Goal: Transaction & Acquisition: Purchase product/service

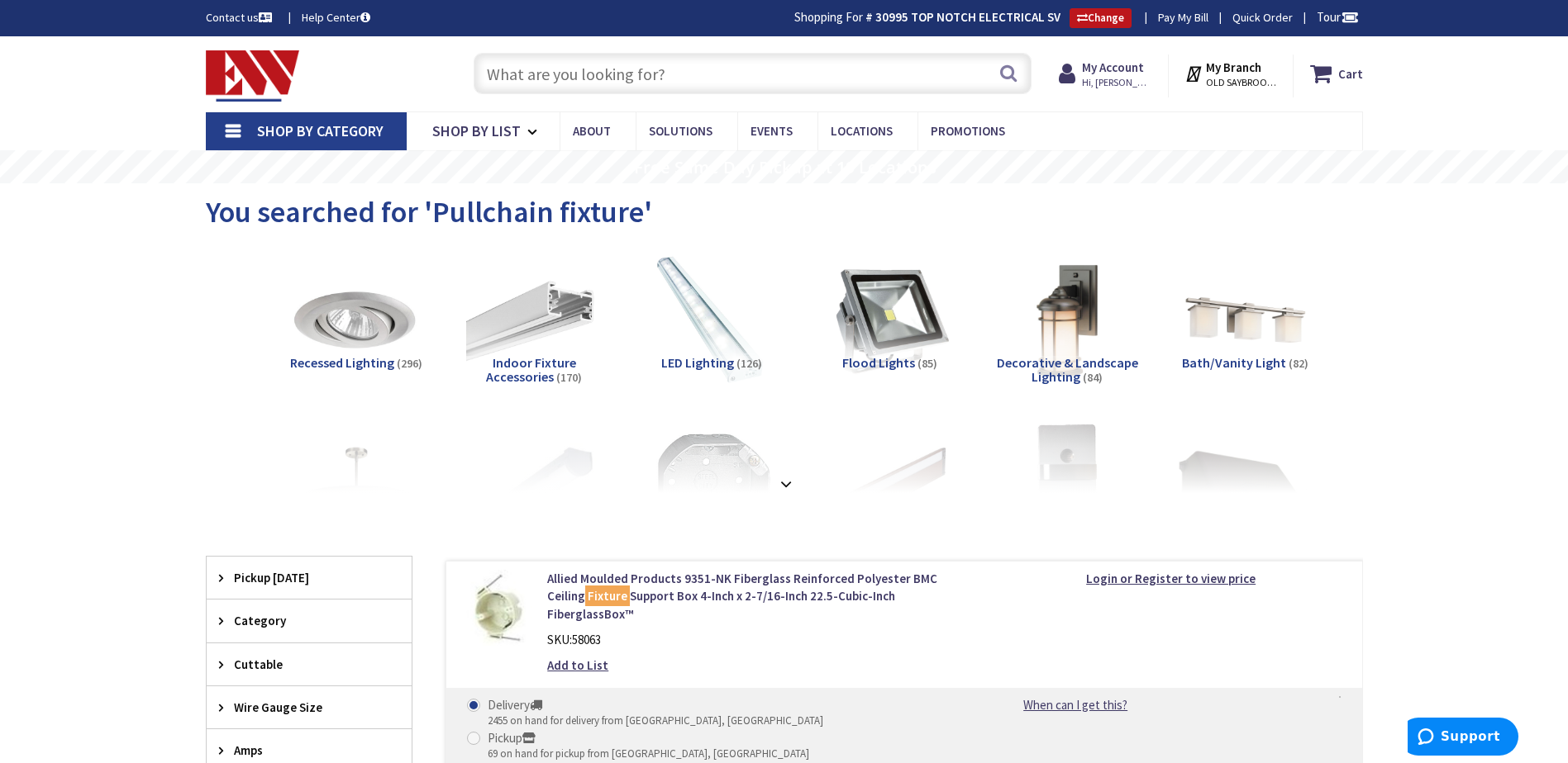
click at [518, 79] on input "text" at bounding box center [752, 73] width 558 height 42
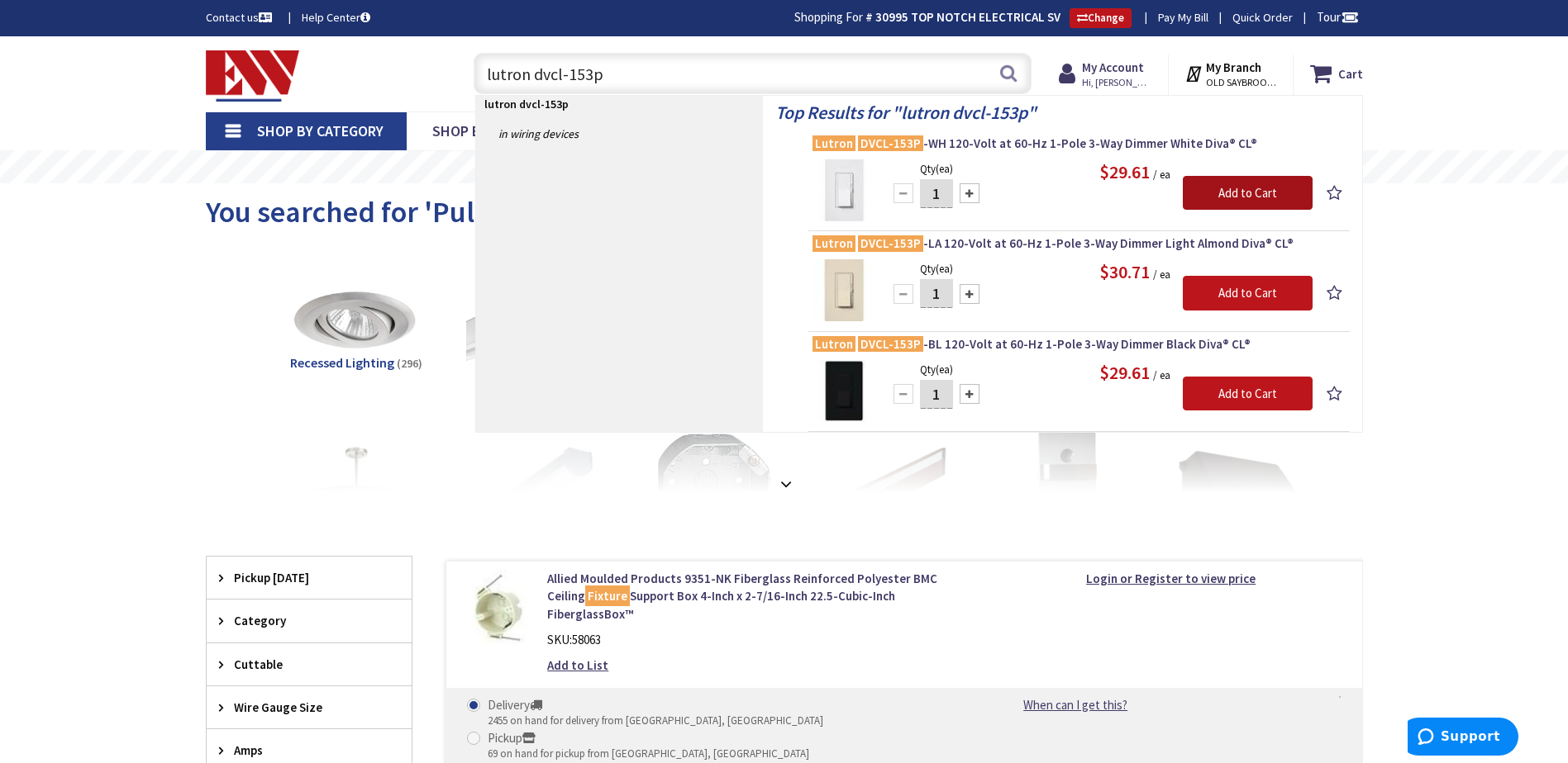
click at [1239, 193] on input "Add to Cart" at bounding box center [1247, 193] width 130 height 35
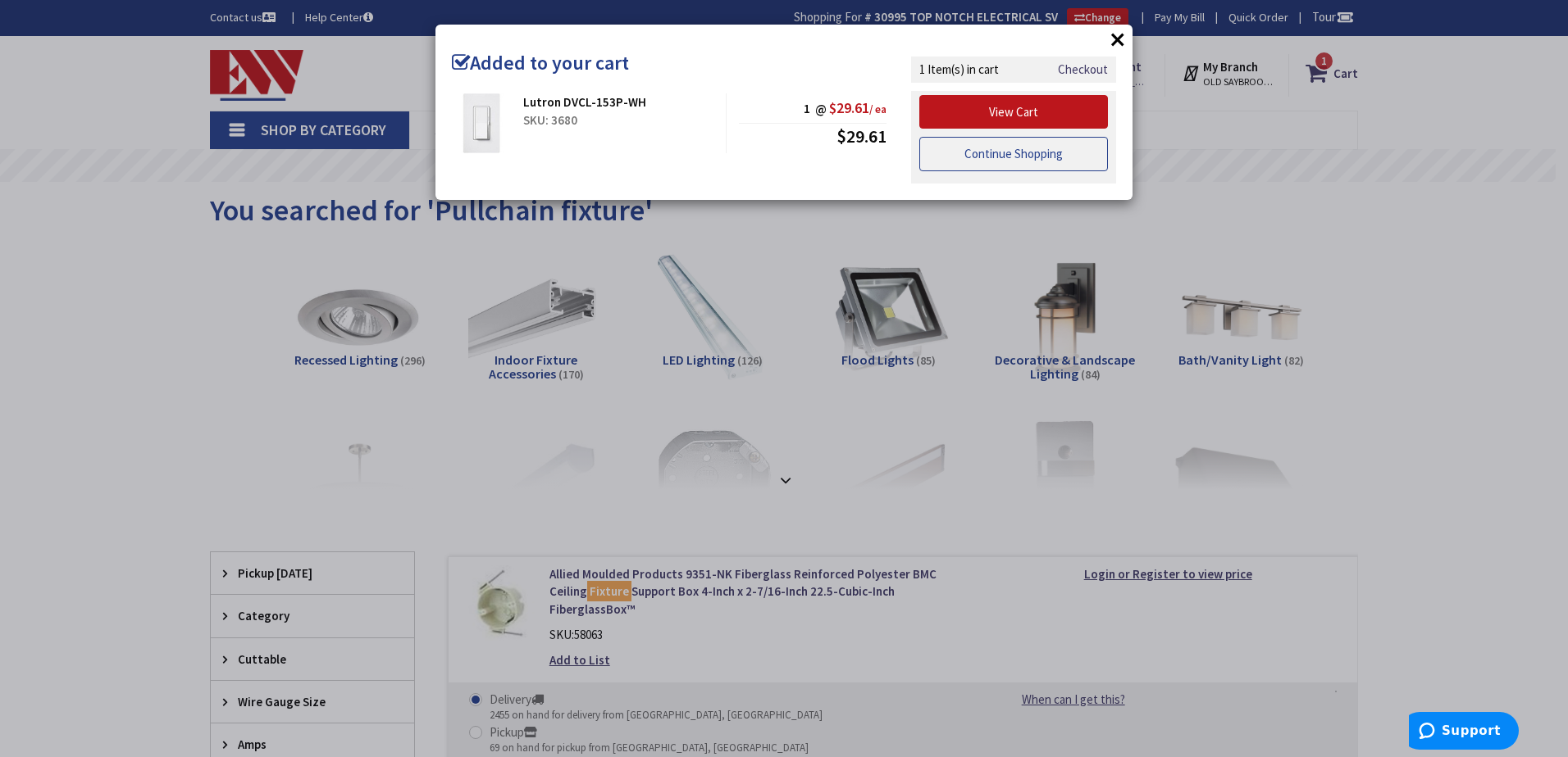
click at [1021, 168] on link "Continue Shopping" at bounding box center [1014, 154] width 189 height 35
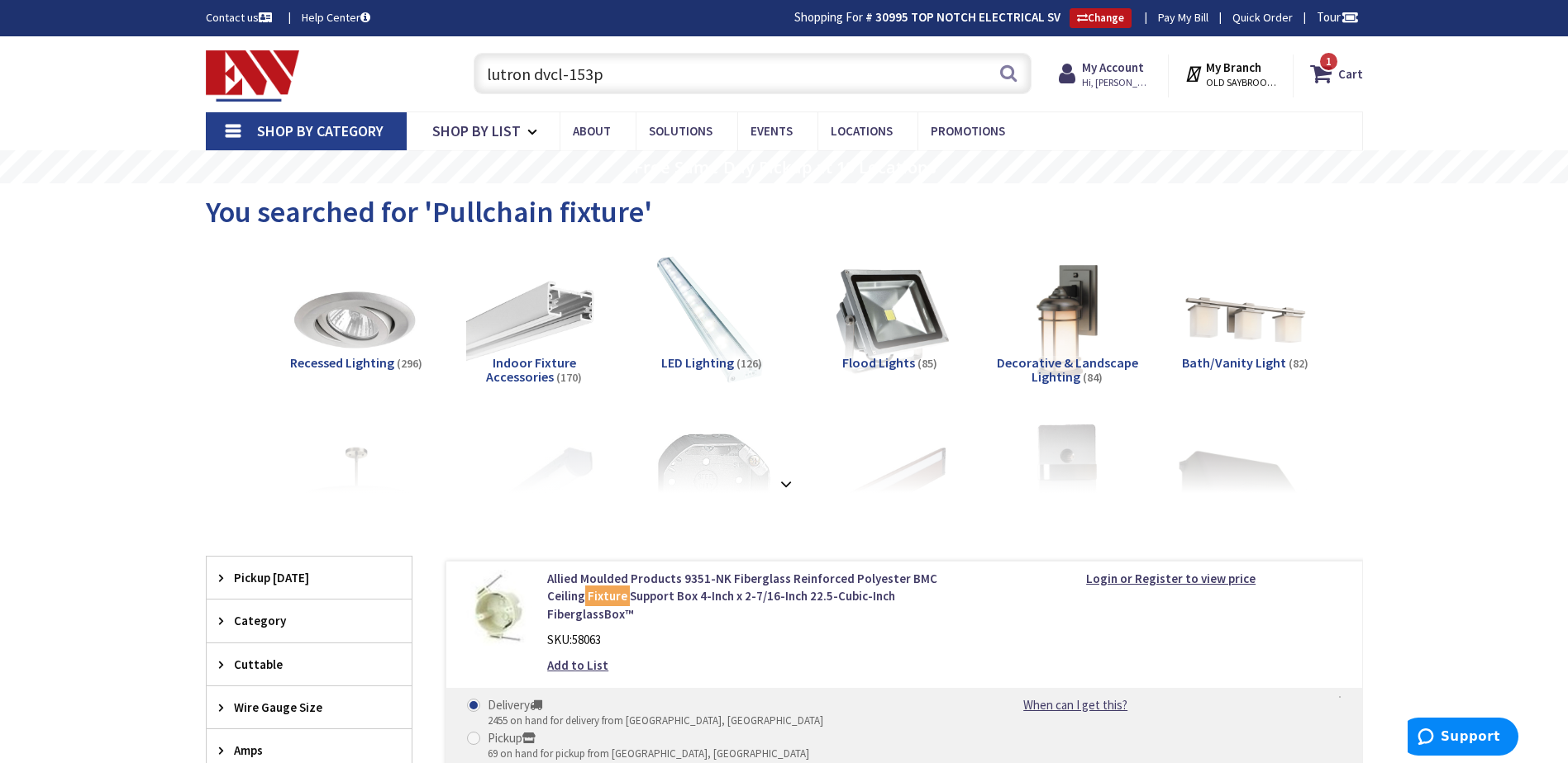
drag, startPoint x: 627, startPoint y: 78, endPoint x: 610, endPoint y: 69, distance: 19.2
click at [451, 70] on div "Toggle Nav lutron dvcl-153p lutron dvcl-153p Search 1 1 1 items Cart My Cart 1 1" at bounding box center [784, 74] width 1182 height 55
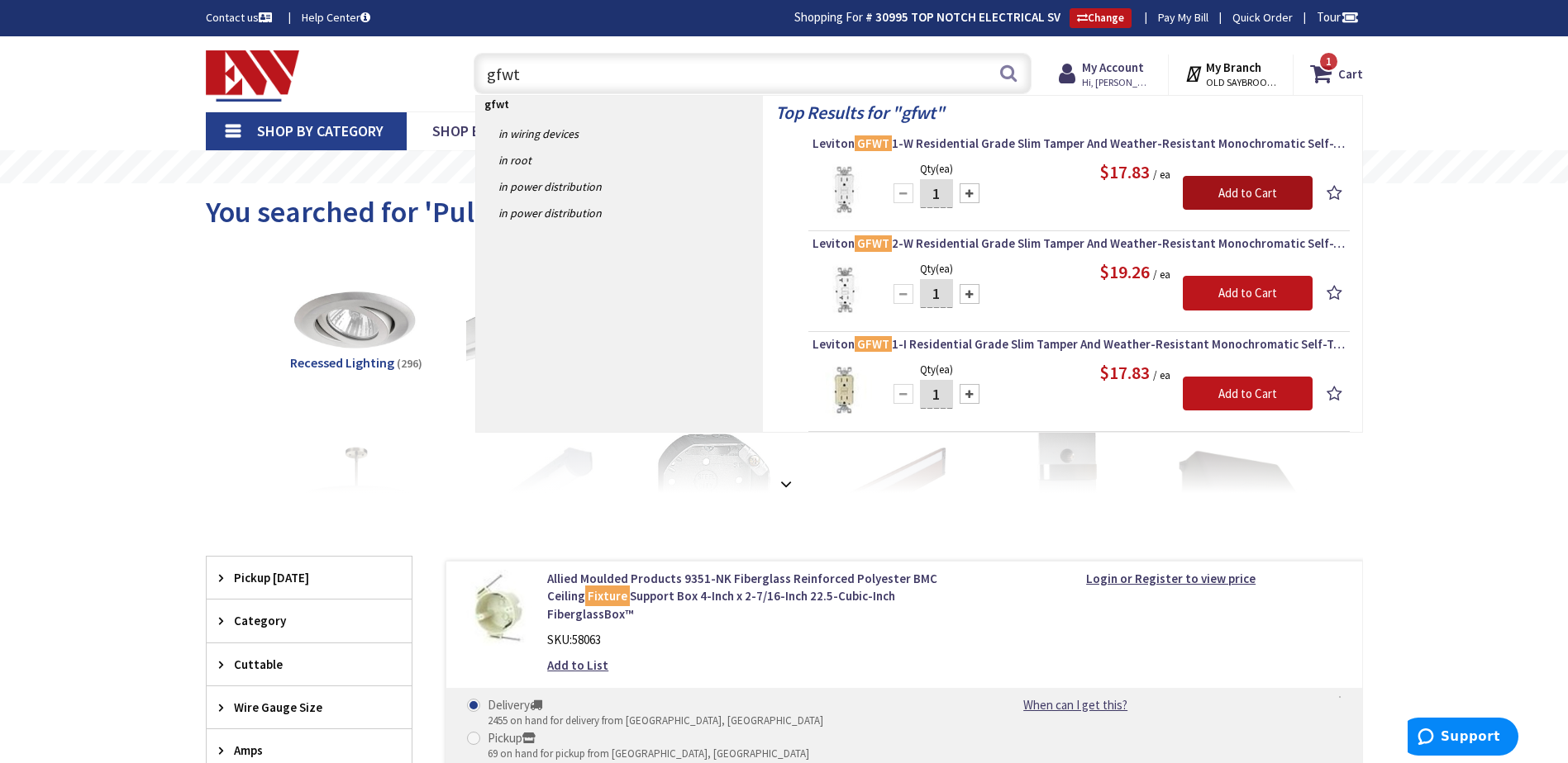
click at [1238, 191] on input "Add to Cart" at bounding box center [1247, 193] width 130 height 35
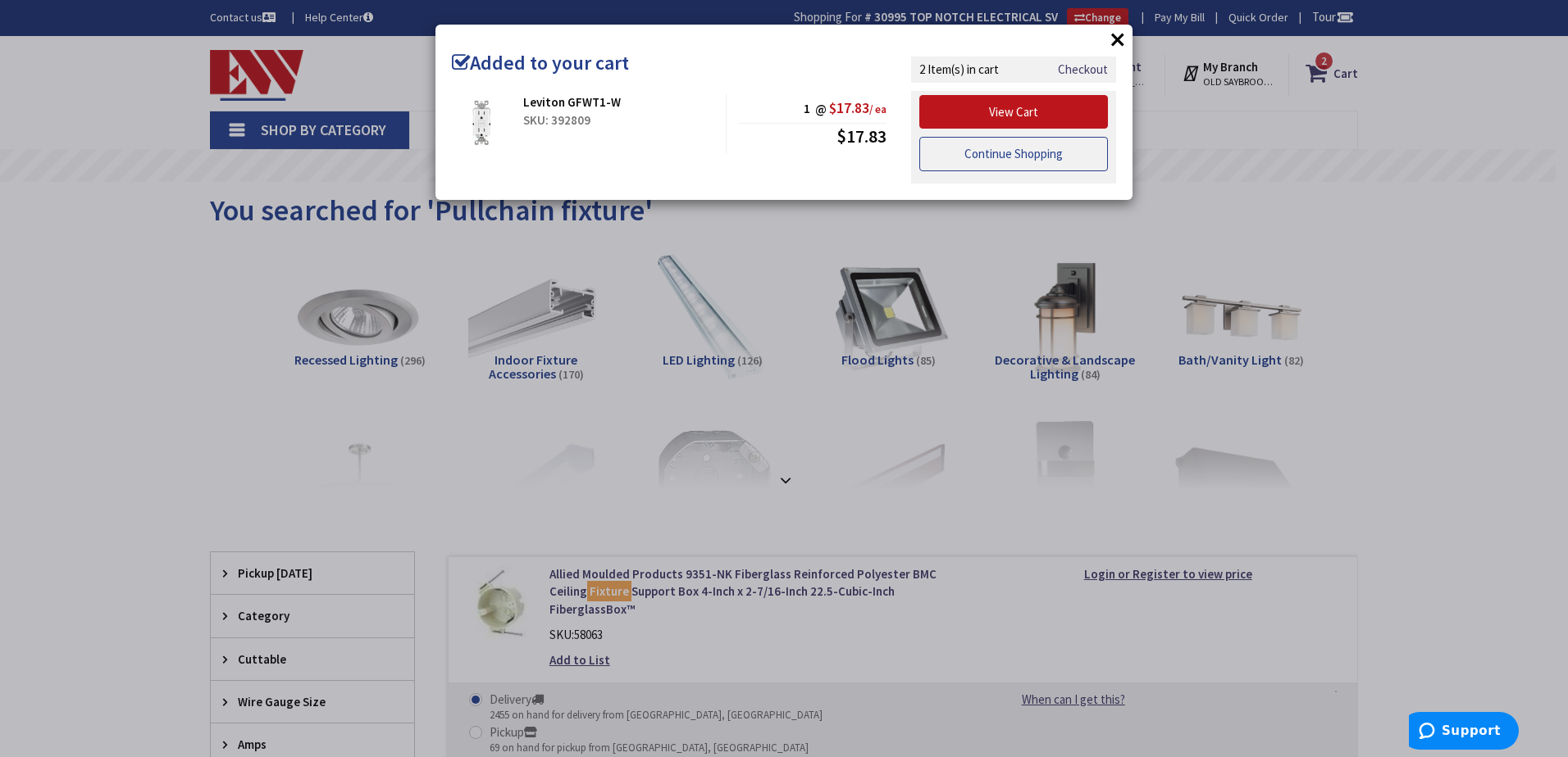
click at [973, 160] on link "Continue Shopping" at bounding box center [1014, 154] width 189 height 35
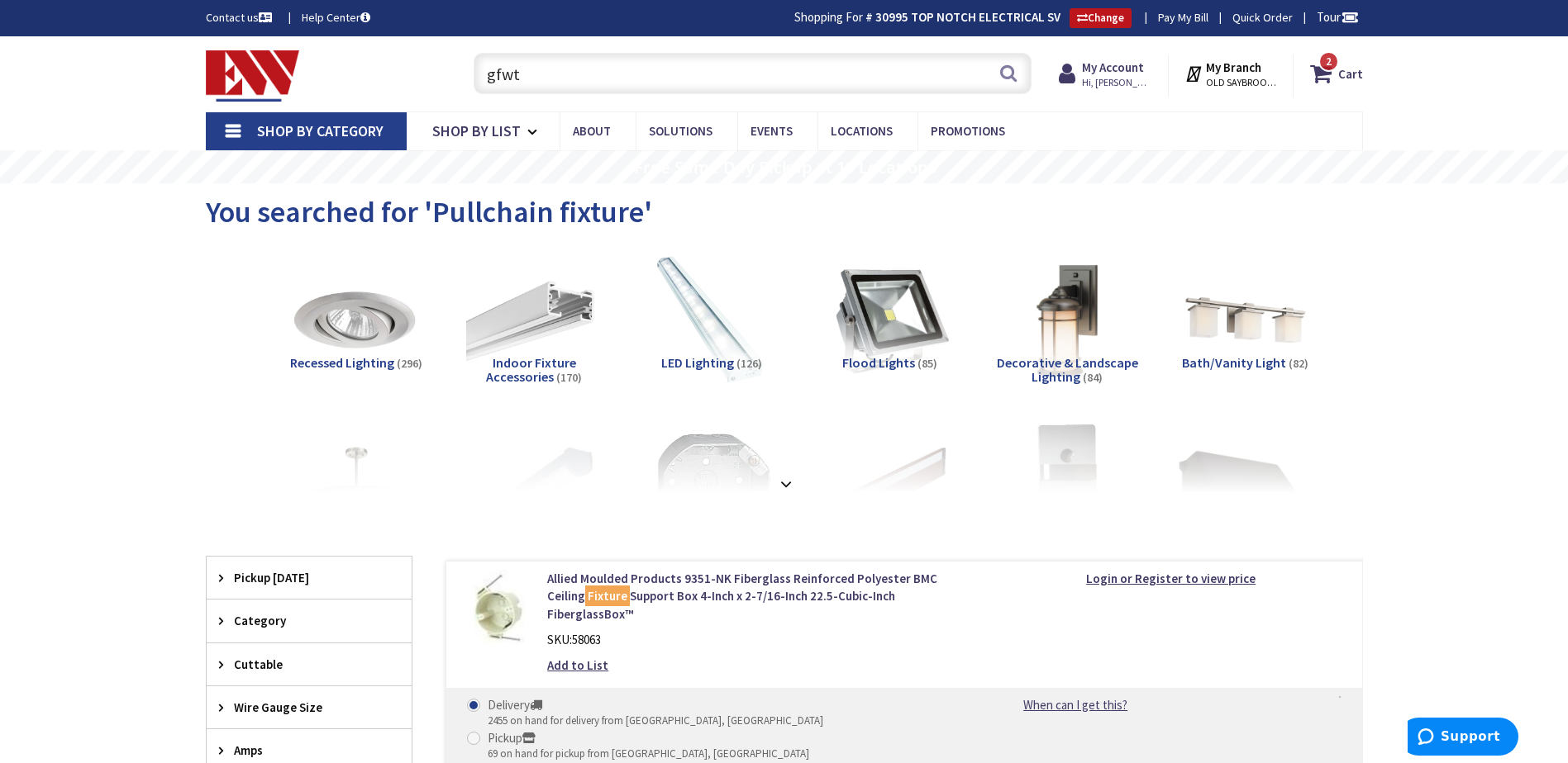
drag, startPoint x: 516, startPoint y: 68, endPoint x: 457, endPoint y: 69, distance: 59.0
click at [457, 69] on div "gfwt gfwt Search 2" at bounding box center [748, 73] width 591 height 53
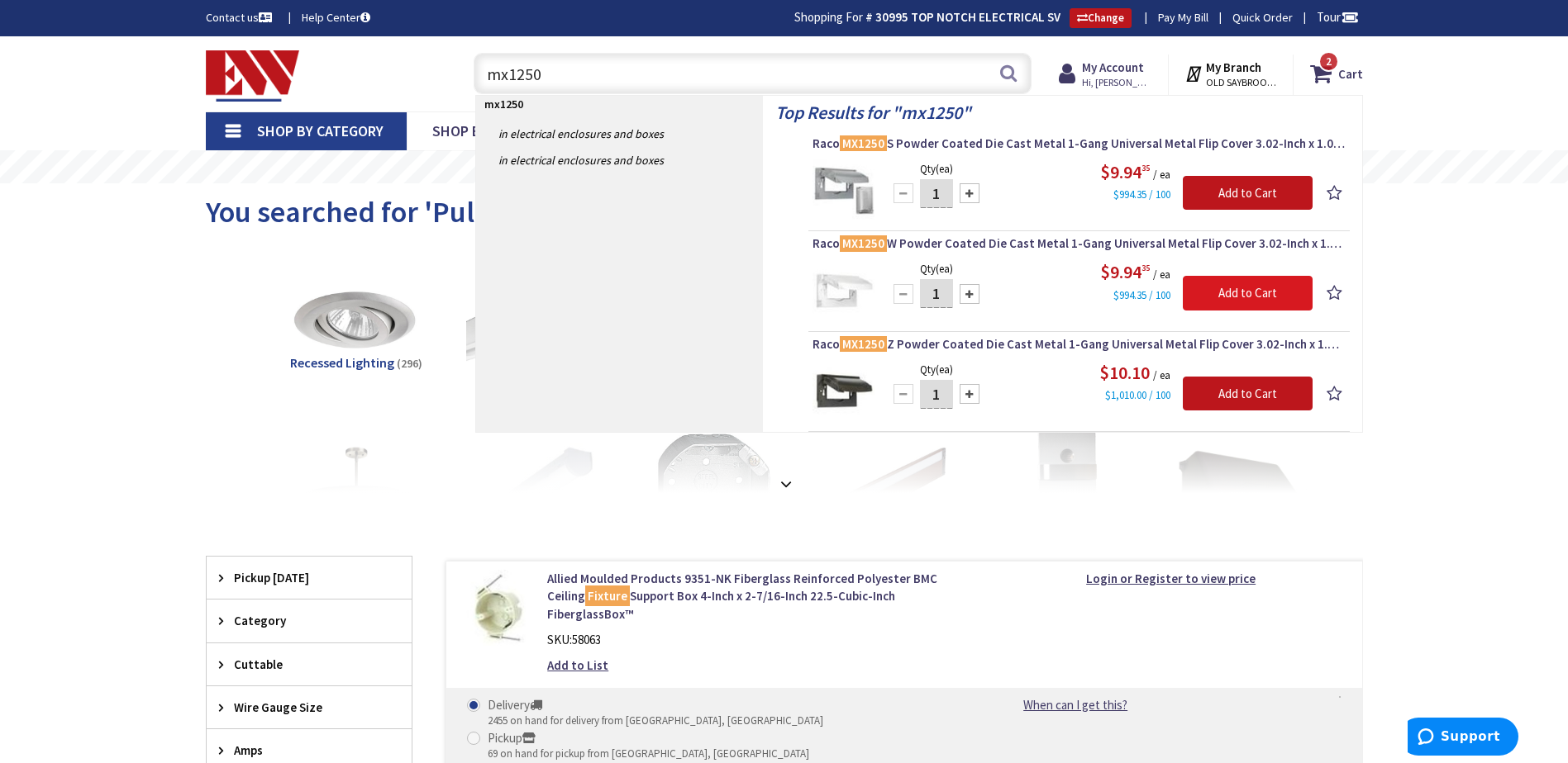
type input "mx1250"
click at [1222, 297] on input "Add to Cart" at bounding box center [1247, 293] width 130 height 35
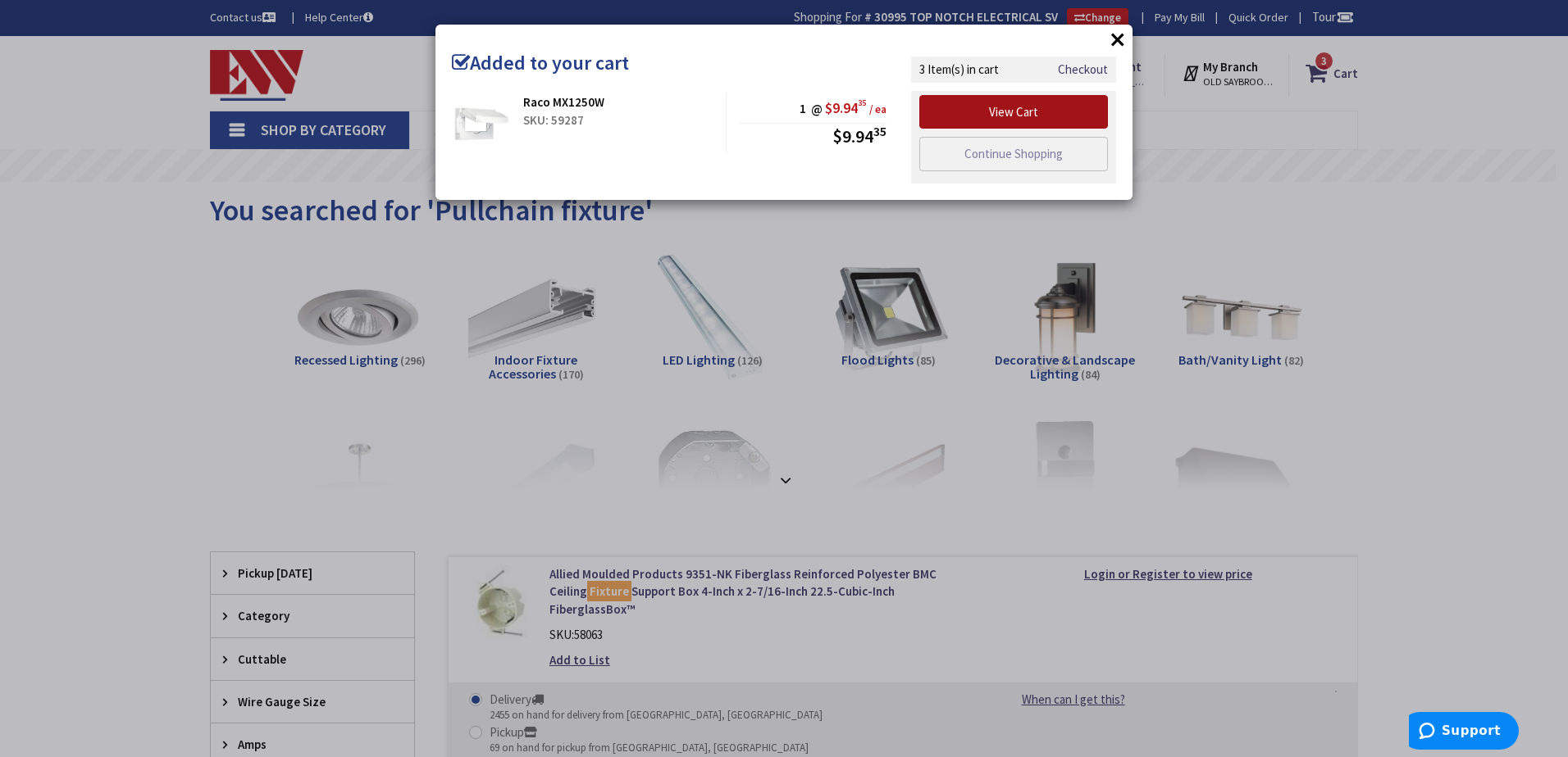
click at [1014, 107] on link "View Cart" at bounding box center [1014, 112] width 189 height 35
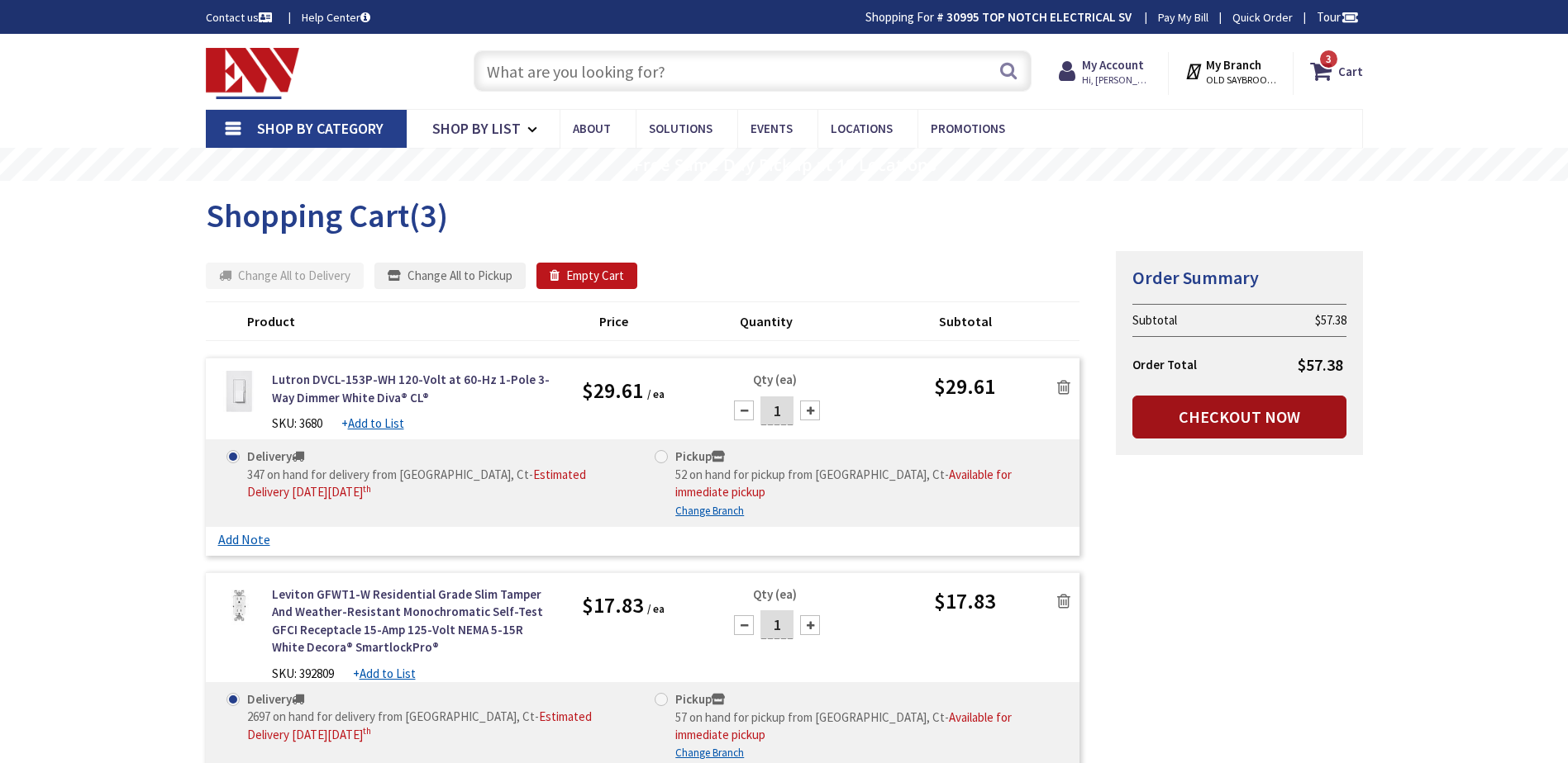
click at [1201, 418] on link "Checkout Now" at bounding box center [1239, 417] width 214 height 43
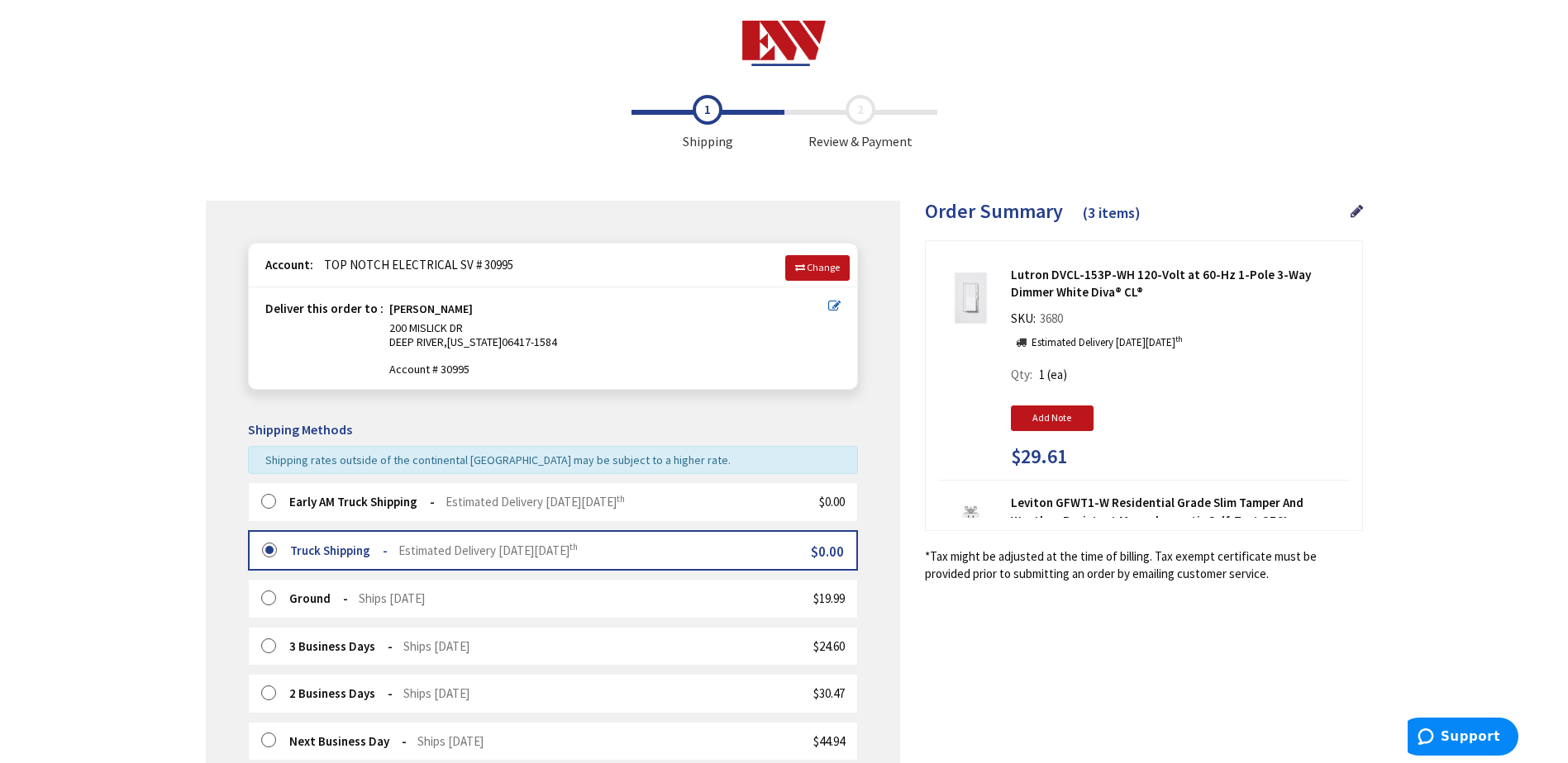
click at [267, 502] on label at bounding box center [274, 502] width 25 height 16
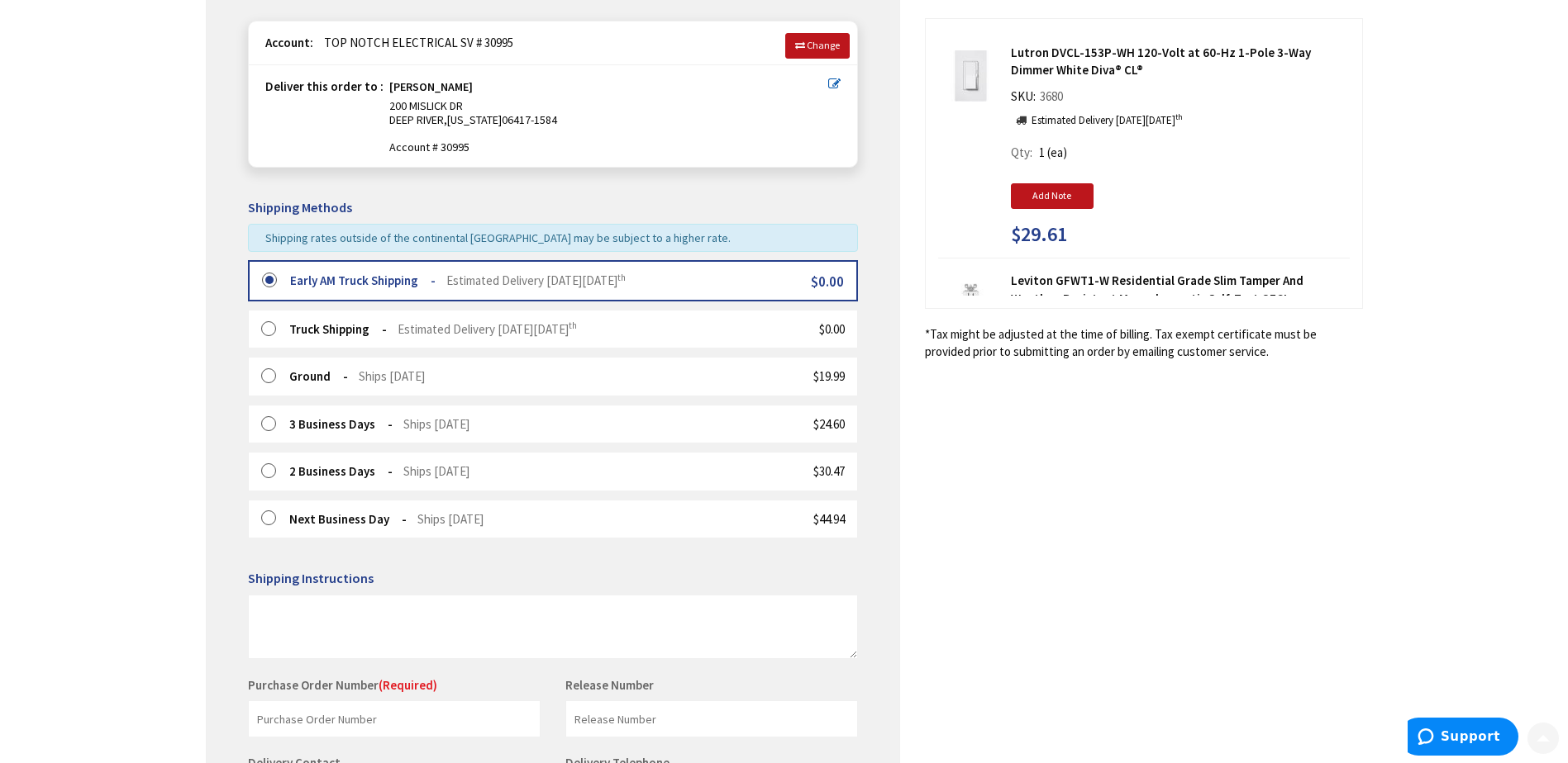
scroll to position [413, 0]
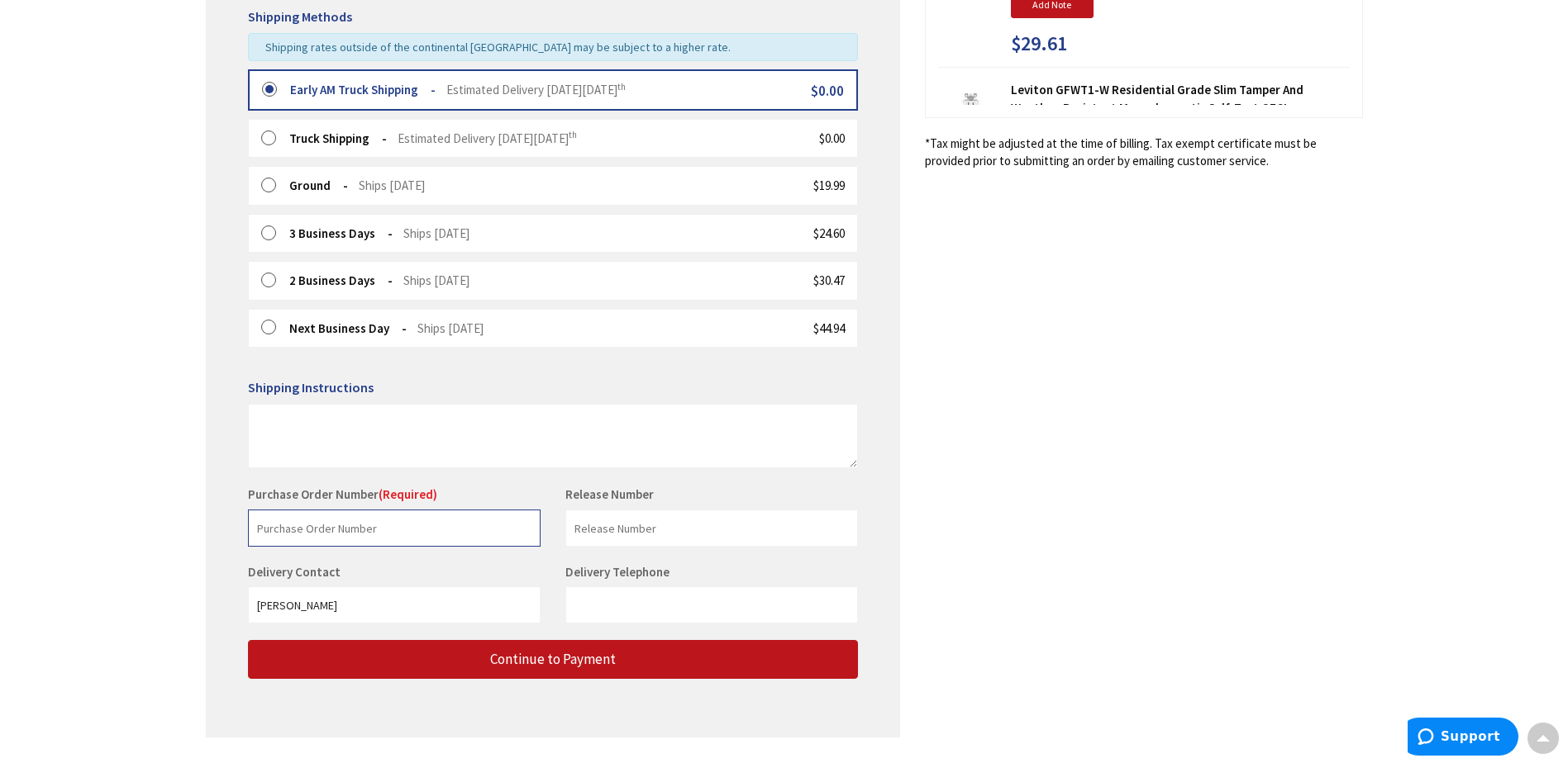
click at [326, 525] on input "text" at bounding box center [394, 529] width 293 height 37
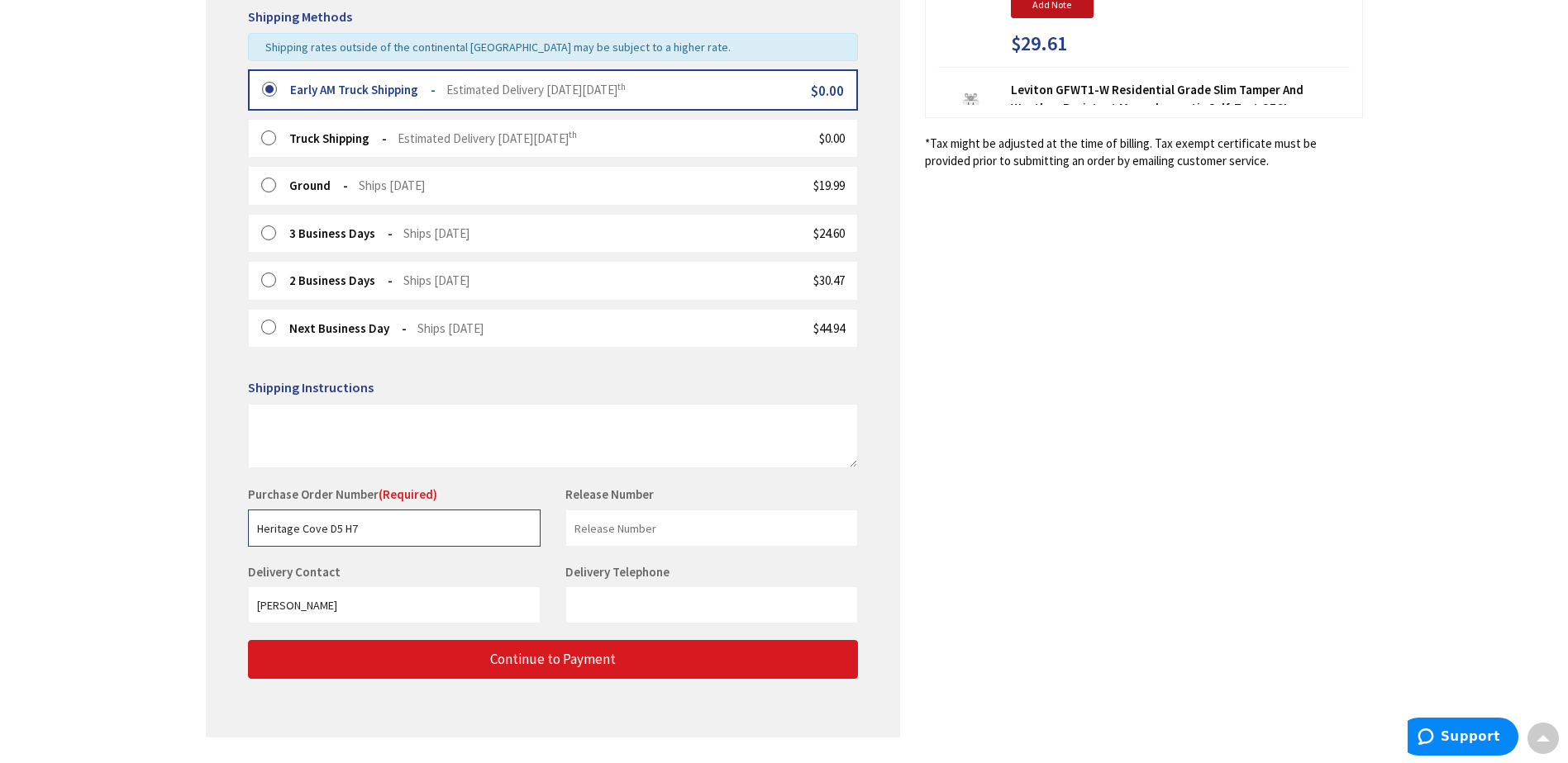
type input "Heritage Cove D5 H7"
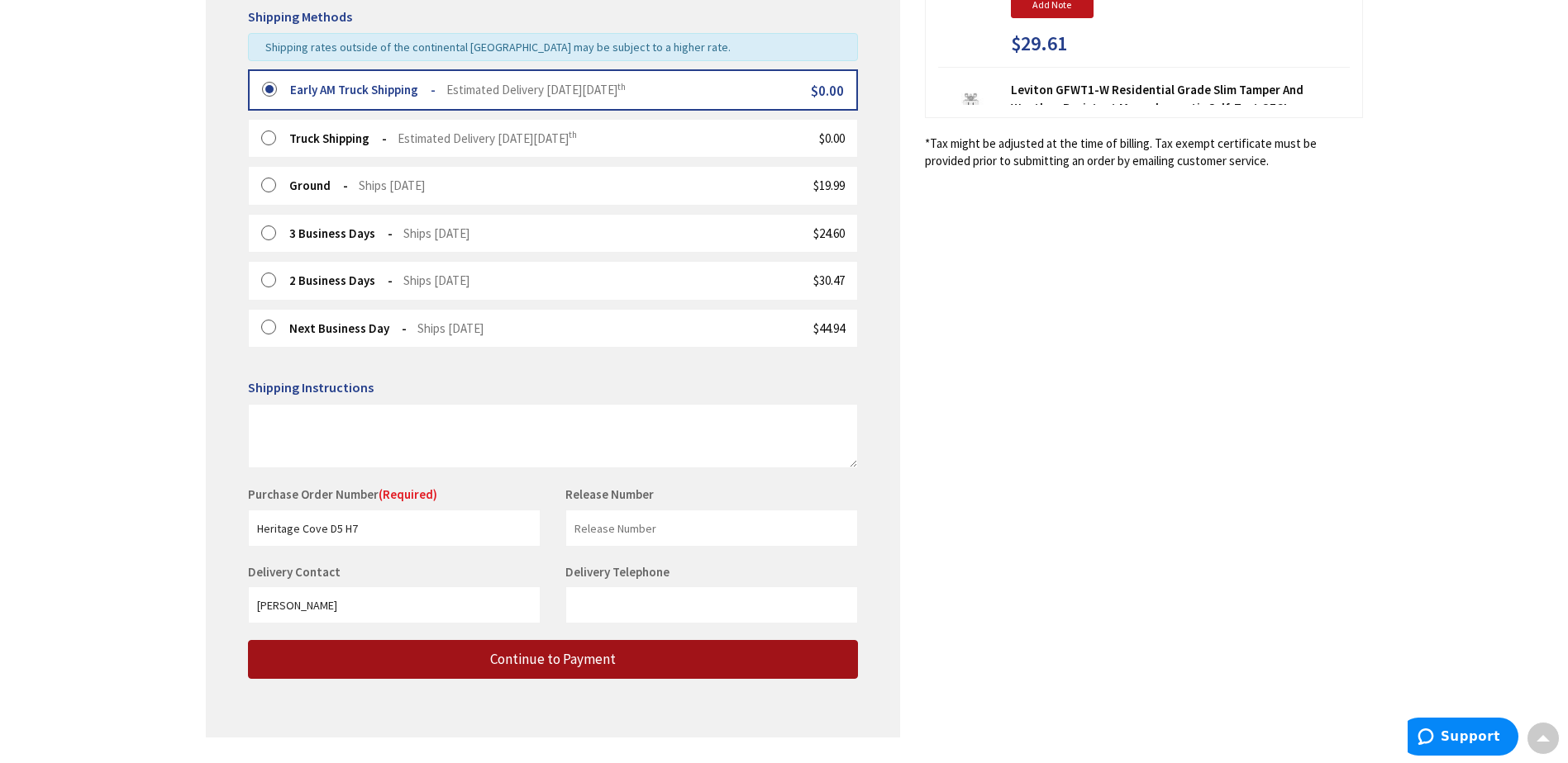
click at [569, 667] on span "Continue to Payment" at bounding box center [553, 659] width 126 height 18
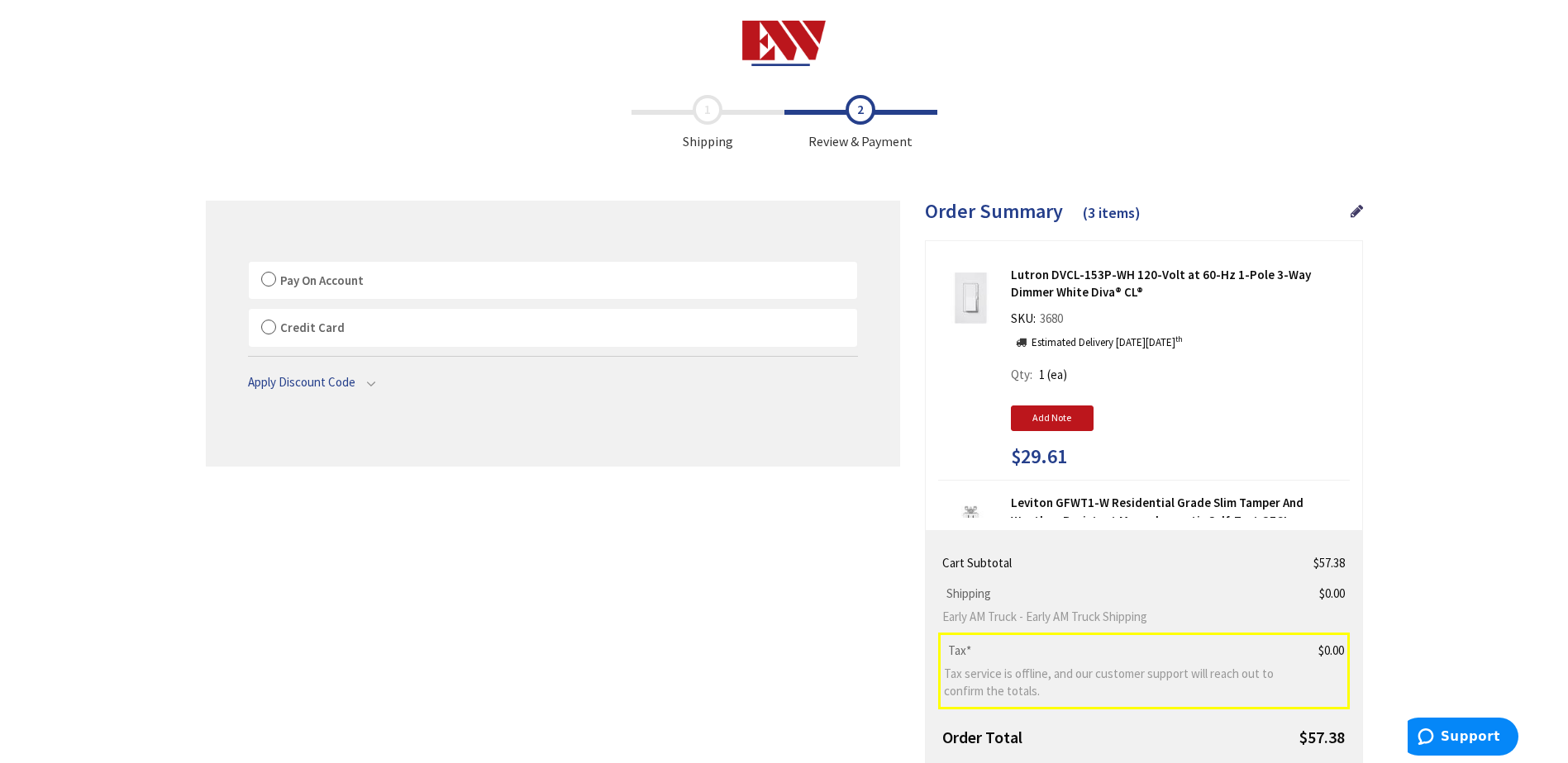
click at [272, 280] on label "Pay On Account" at bounding box center [553, 281] width 608 height 38
click at [249, 265] on input "Pay On Account" at bounding box center [249, 265] width 0 height 0
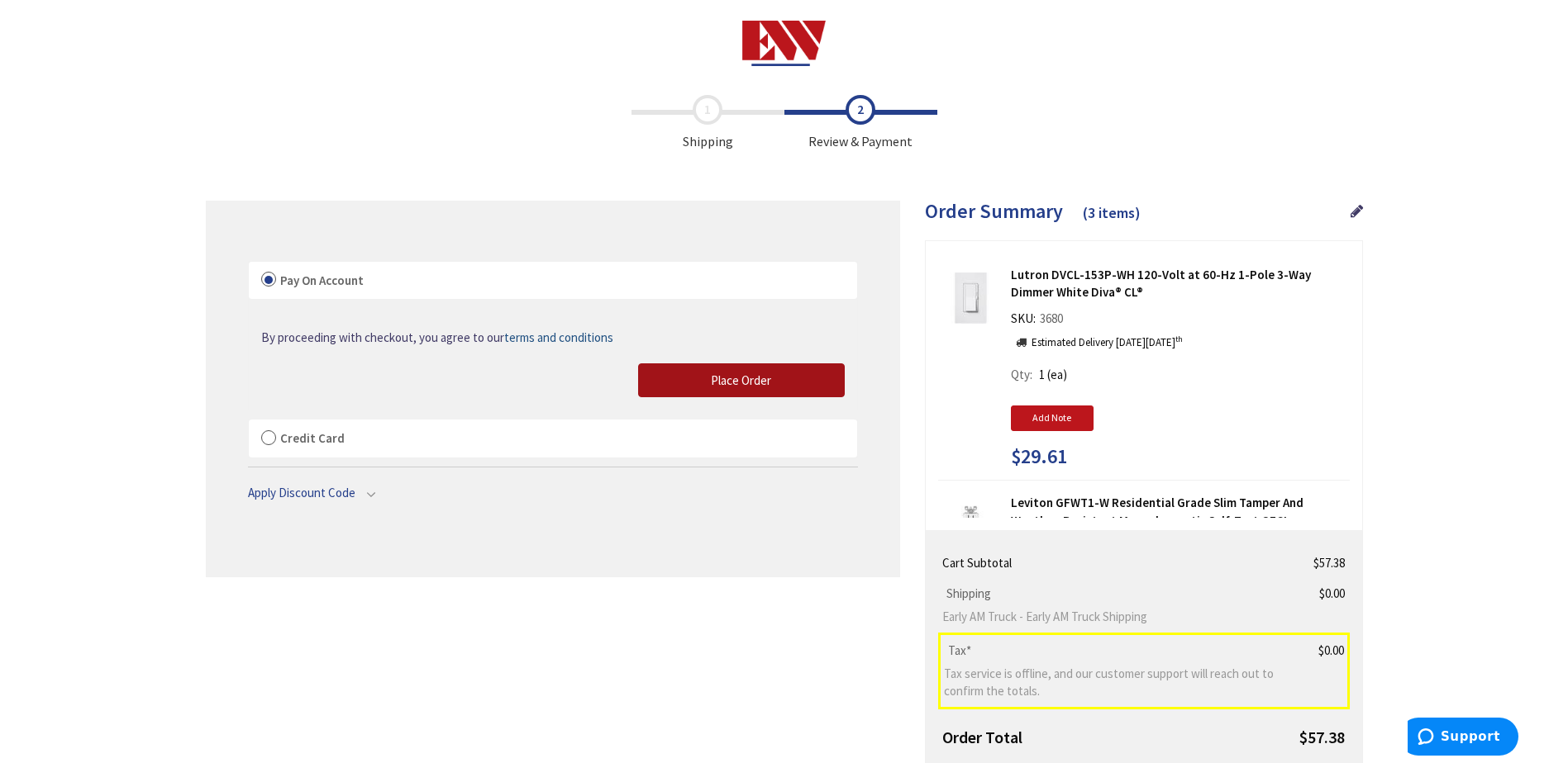
click at [733, 380] on span "Place Order" at bounding box center [740, 380] width 60 height 15
